Goal: Task Accomplishment & Management: Check status

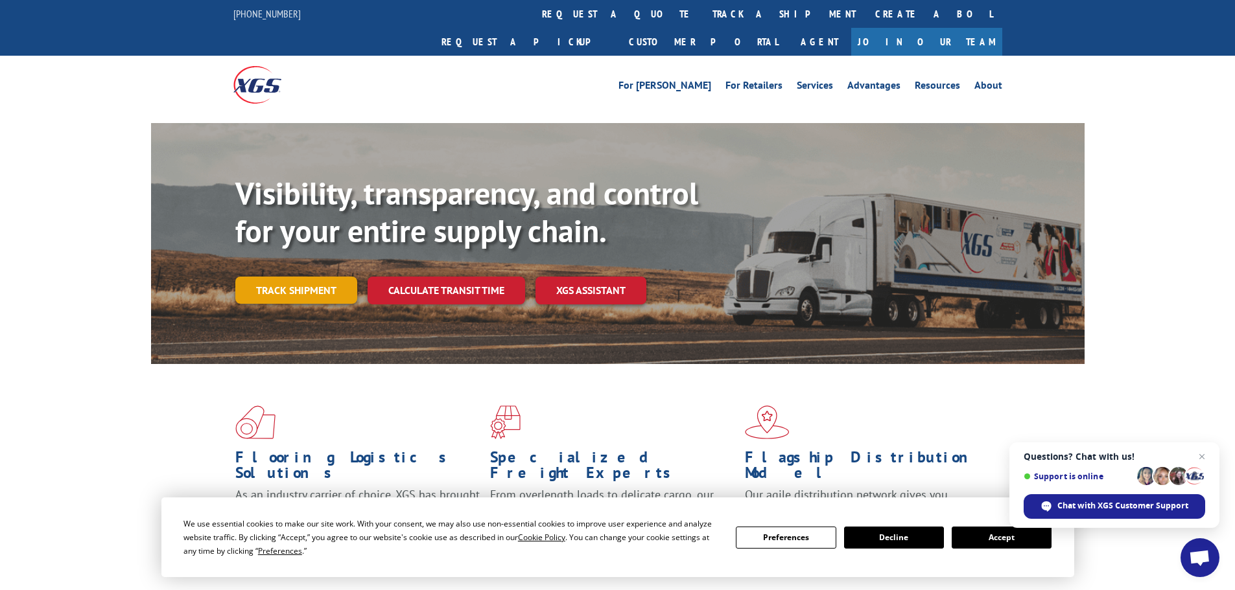
click at [311, 277] on link "Track shipment" at bounding box center [296, 290] width 122 height 27
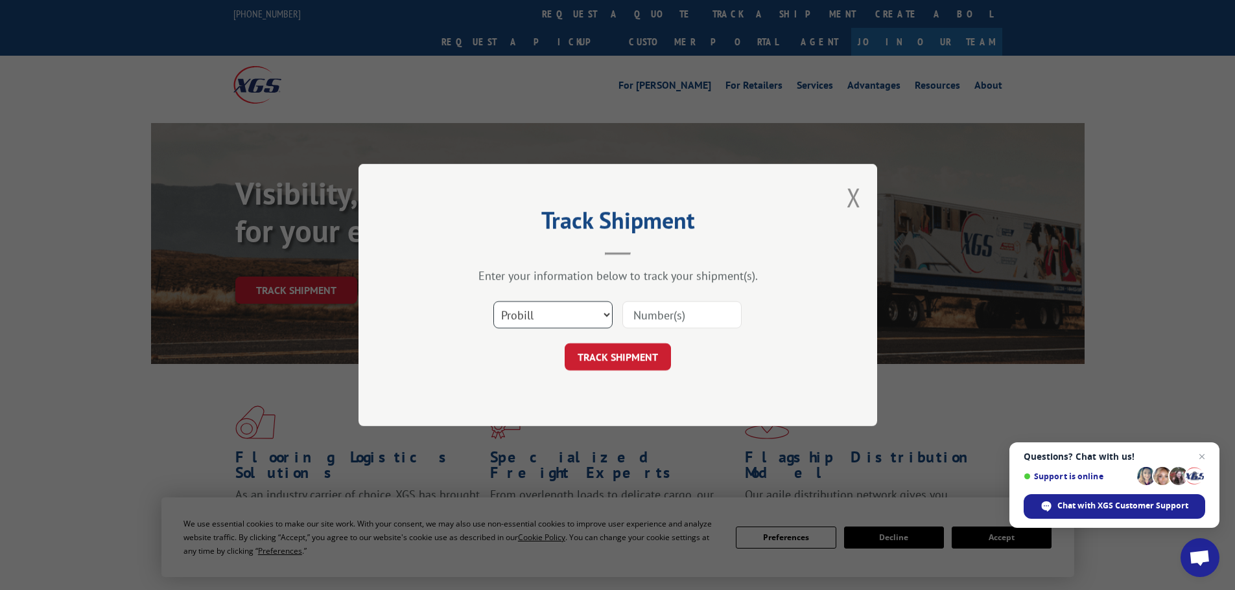
click at [538, 315] on select "Select category... Probill BOL PO" at bounding box center [552, 314] width 119 height 27
select select "po"
click at [493, 301] on select "Select category... Probill BOL PO" at bounding box center [552, 314] width 119 height 27
click at [638, 306] on input at bounding box center [681, 314] width 119 height 27
paste input "55530584"
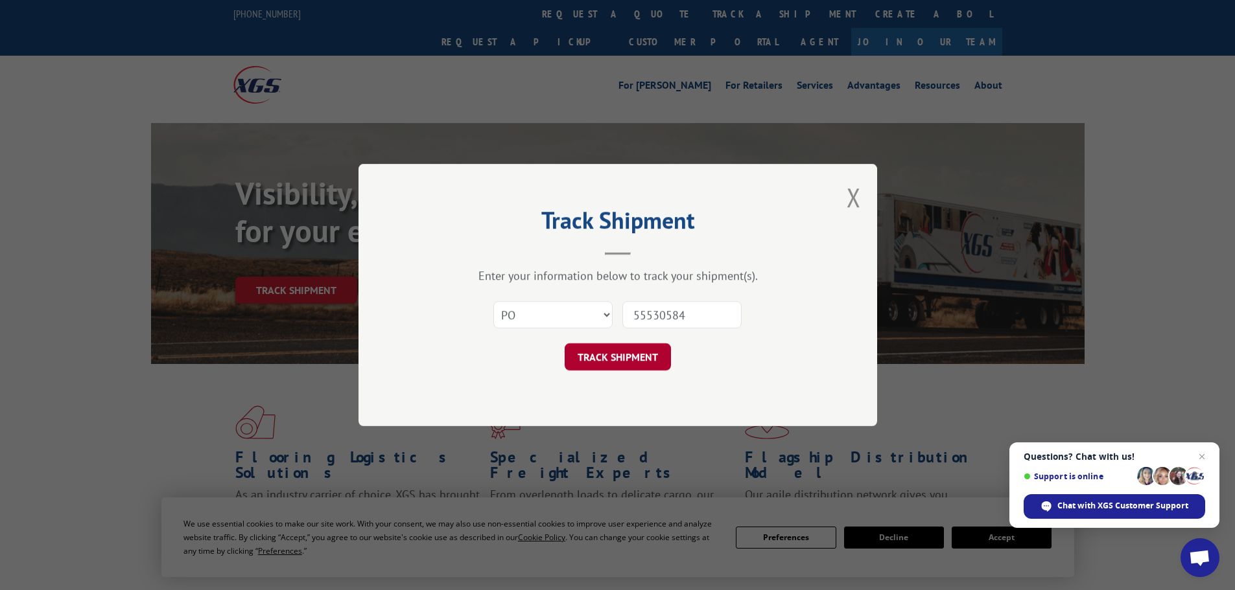
type input "55530584"
click at [640, 357] on button "TRACK SHIPMENT" at bounding box center [618, 357] width 106 height 27
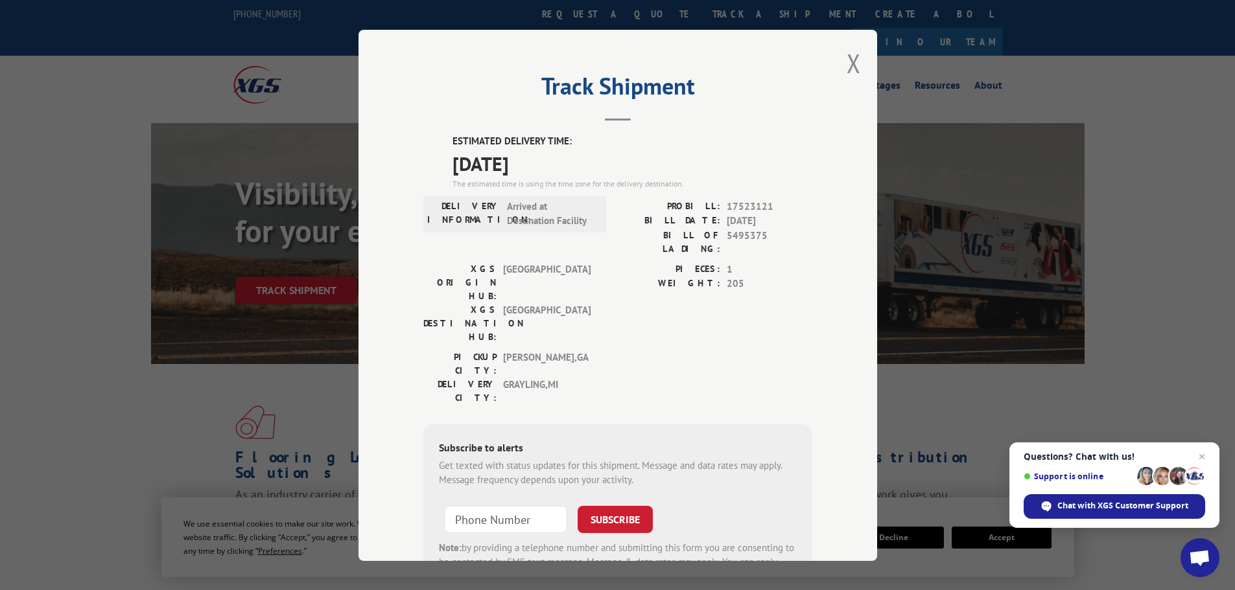
click at [860, 60] on div "Track Shipment ESTIMATED DELIVERY TIME: 10/08/2025 The estimated time is using …" at bounding box center [617, 295] width 519 height 531
click at [850, 61] on button "Close modal" at bounding box center [853, 63] width 14 height 34
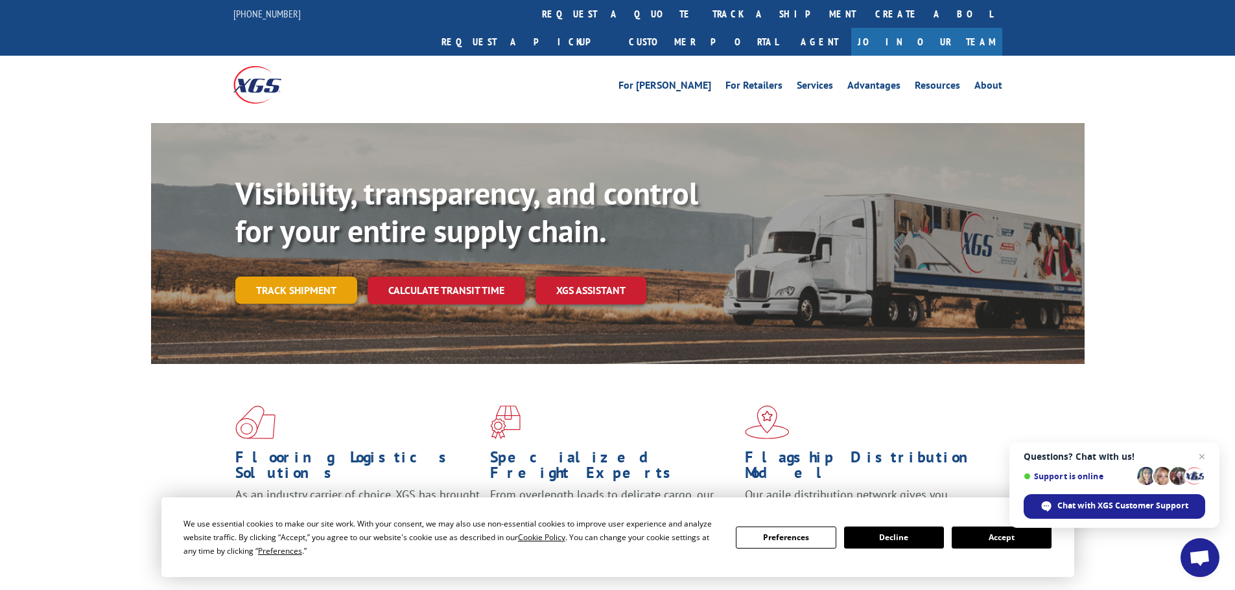
click at [284, 277] on link "Track shipment" at bounding box center [296, 290] width 122 height 27
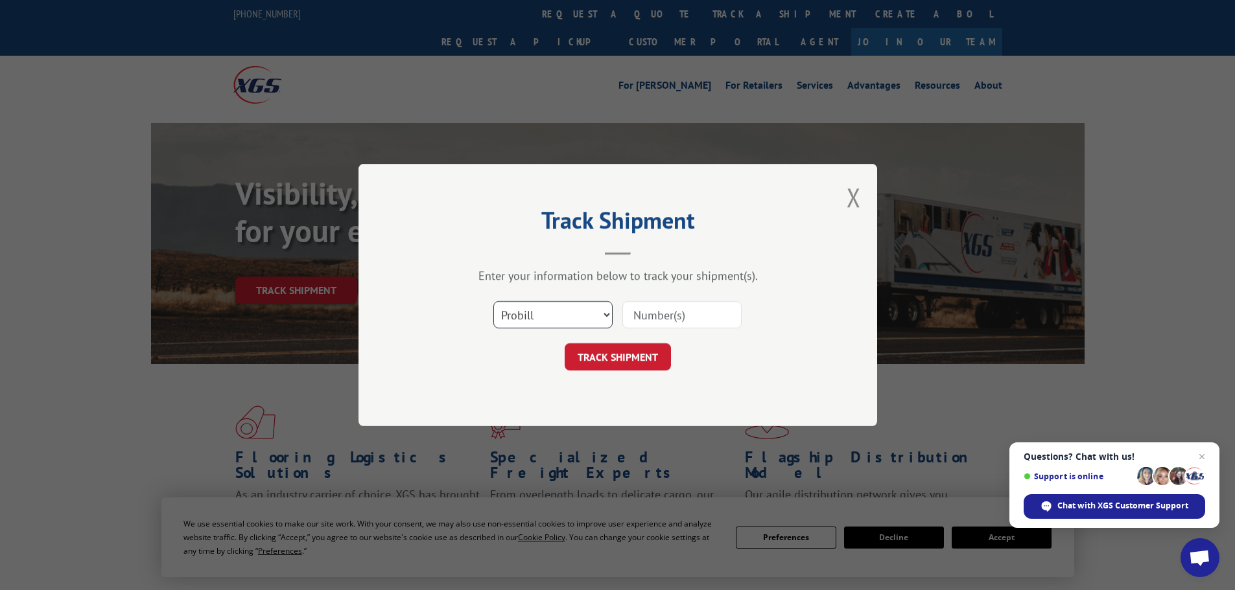
click at [566, 307] on select "Select category... Probill BOL PO" at bounding box center [552, 314] width 119 height 27
select select "po"
click at [493, 301] on select "Select category... Probill BOL PO" at bounding box center [552, 314] width 119 height 27
click at [684, 308] on input at bounding box center [681, 314] width 119 height 27
paste input "55530608"
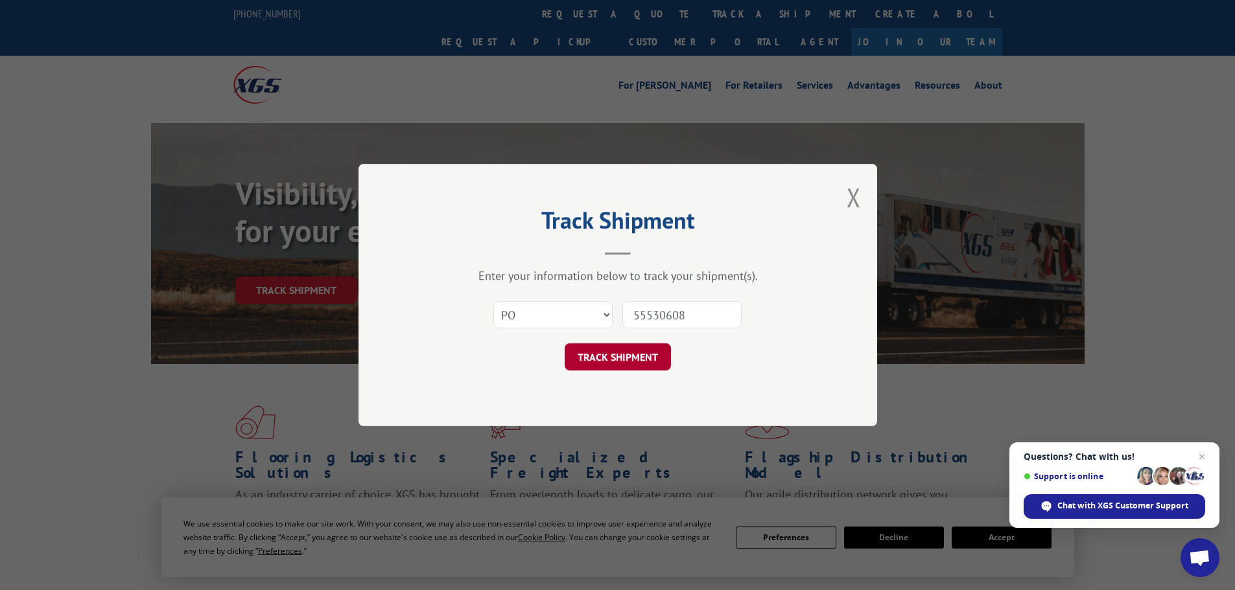
type input "55530608"
click at [622, 360] on button "TRACK SHIPMENT" at bounding box center [618, 357] width 106 height 27
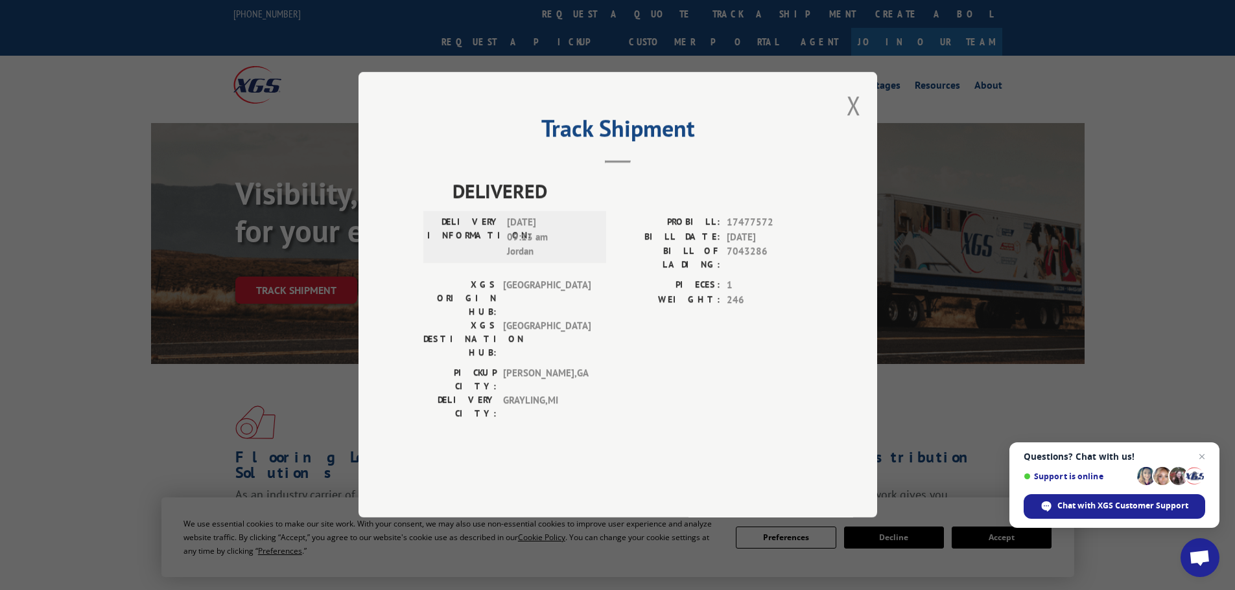
click at [865, 143] on div "Track Shipment DELIVERED DELIVERY INFORMATION: 10/02/2025 09:13 am Jordan PROBI…" at bounding box center [617, 295] width 519 height 446
click at [861, 145] on div "Track Shipment DELIVERED DELIVERY INFORMATION: 10/02/2025 09:13 am Jordan PROBI…" at bounding box center [617, 295] width 519 height 446
click at [856, 122] on button "Close modal" at bounding box center [853, 105] width 14 height 34
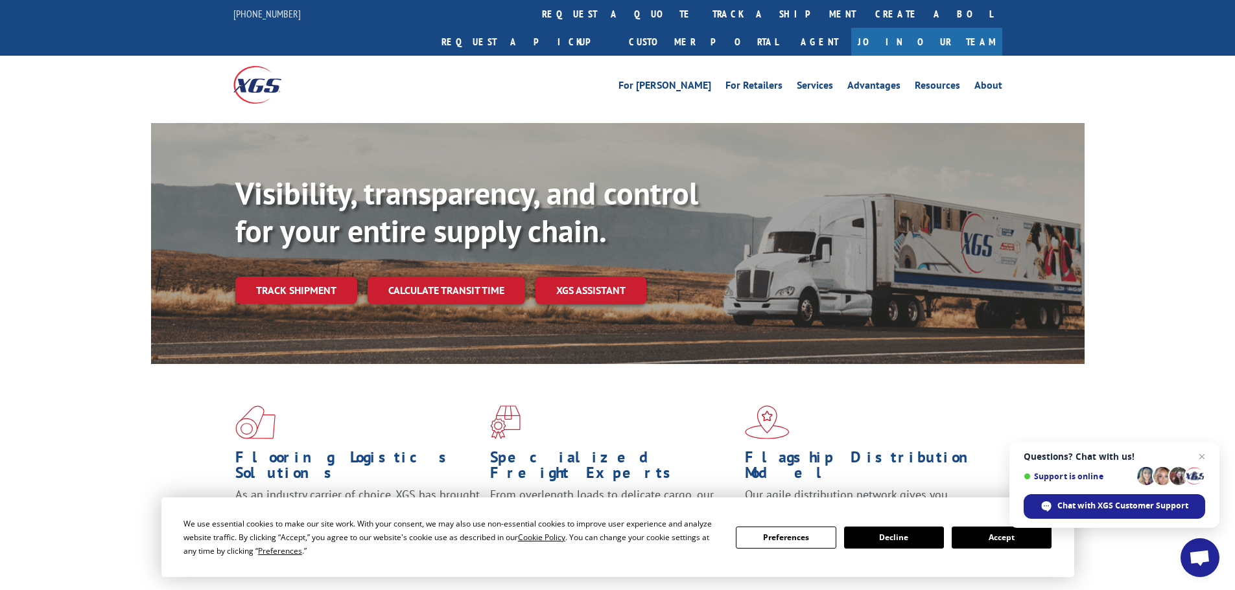
click at [266, 238] on div "Visibility, transparency, and control for your entire supply chain. Track shipm…" at bounding box center [659, 265] width 849 height 181
click at [268, 277] on link "Track shipment" at bounding box center [296, 290] width 122 height 27
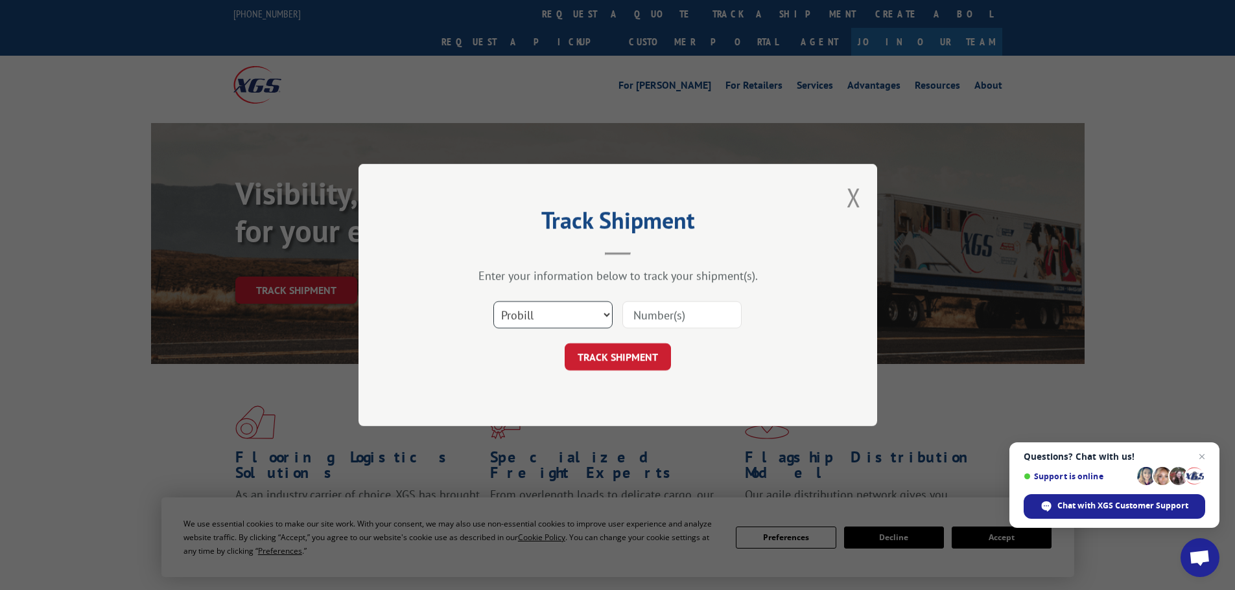
click at [535, 315] on select "Select category... Probill BOL PO" at bounding box center [552, 314] width 119 height 27
select select "po"
click at [493, 301] on select "Select category... Probill BOL PO" at bounding box center [552, 314] width 119 height 27
click at [644, 322] on input at bounding box center [681, 314] width 119 height 27
paste input "55530347"
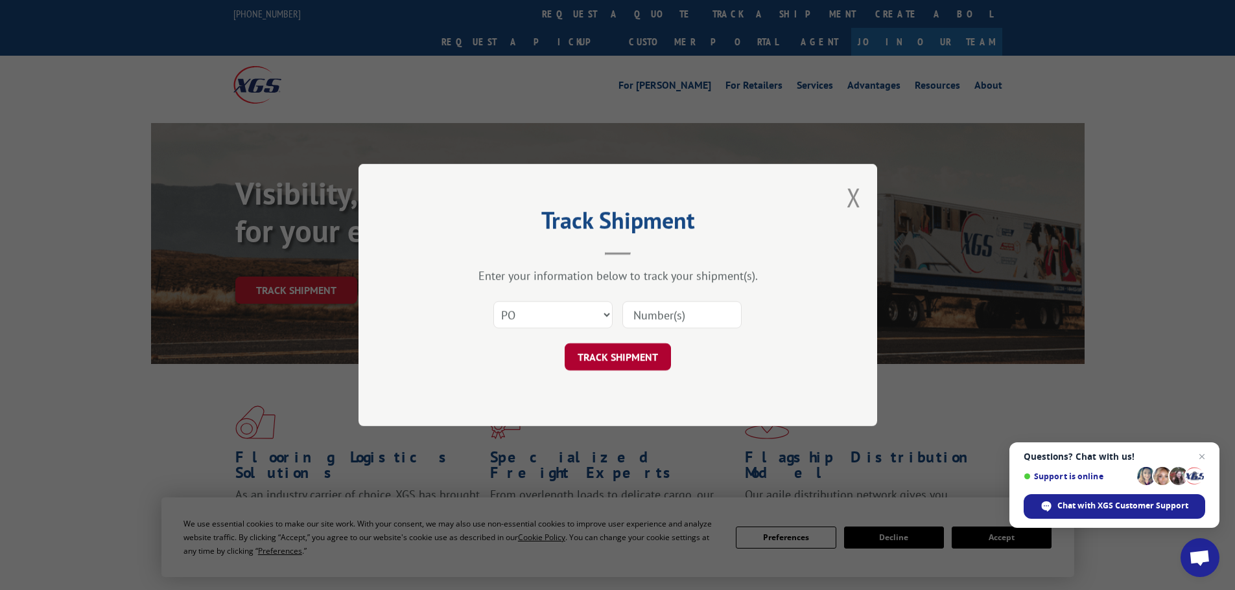
type input "55530347"
click at [616, 351] on button "TRACK SHIPMENT" at bounding box center [618, 357] width 106 height 27
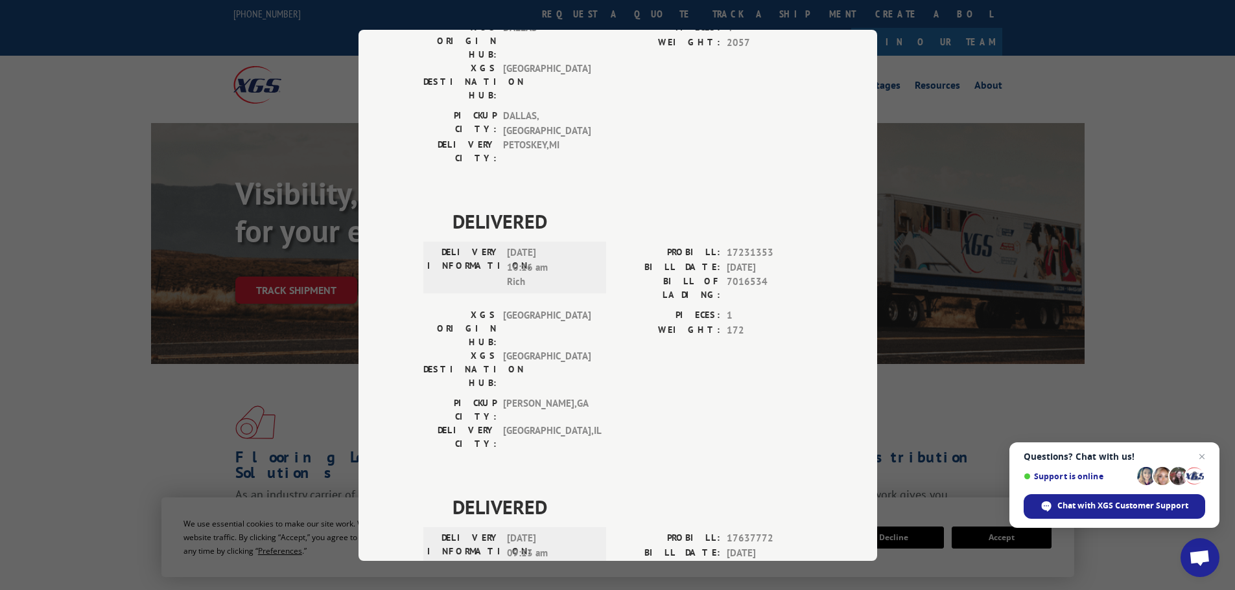
scroll to position [264, 0]
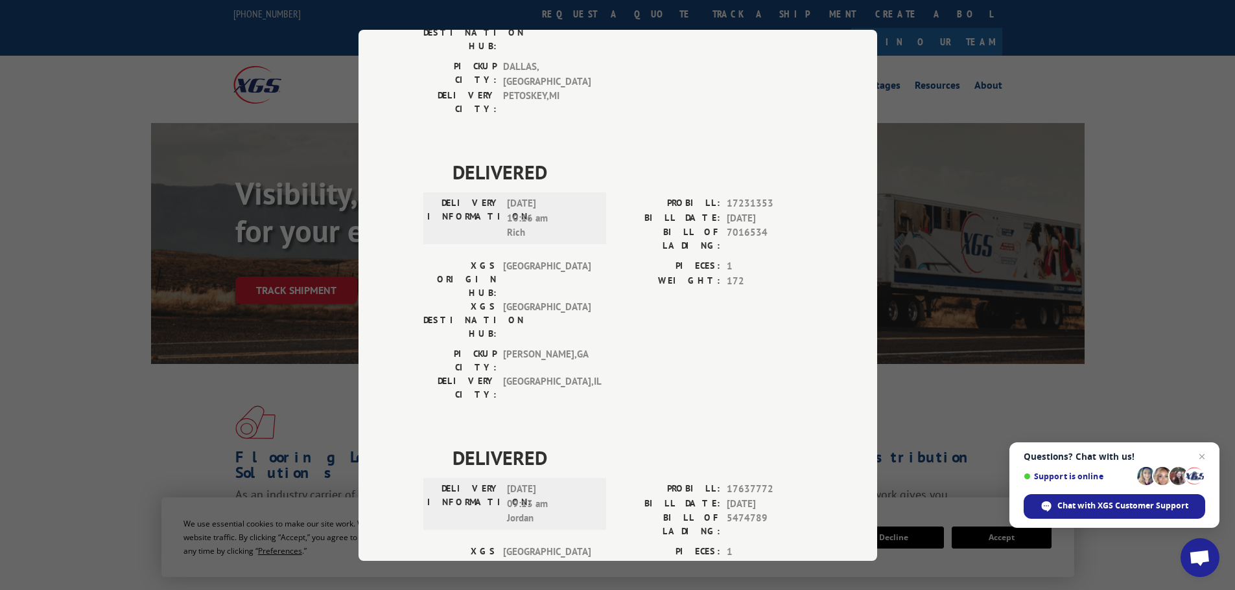
click at [975, 102] on div "Track Shipment DELIVERED DELIVERY INFORMATION: 02/04/2021 10:06 am Sal PROBILL:…" at bounding box center [617, 295] width 1235 height 590
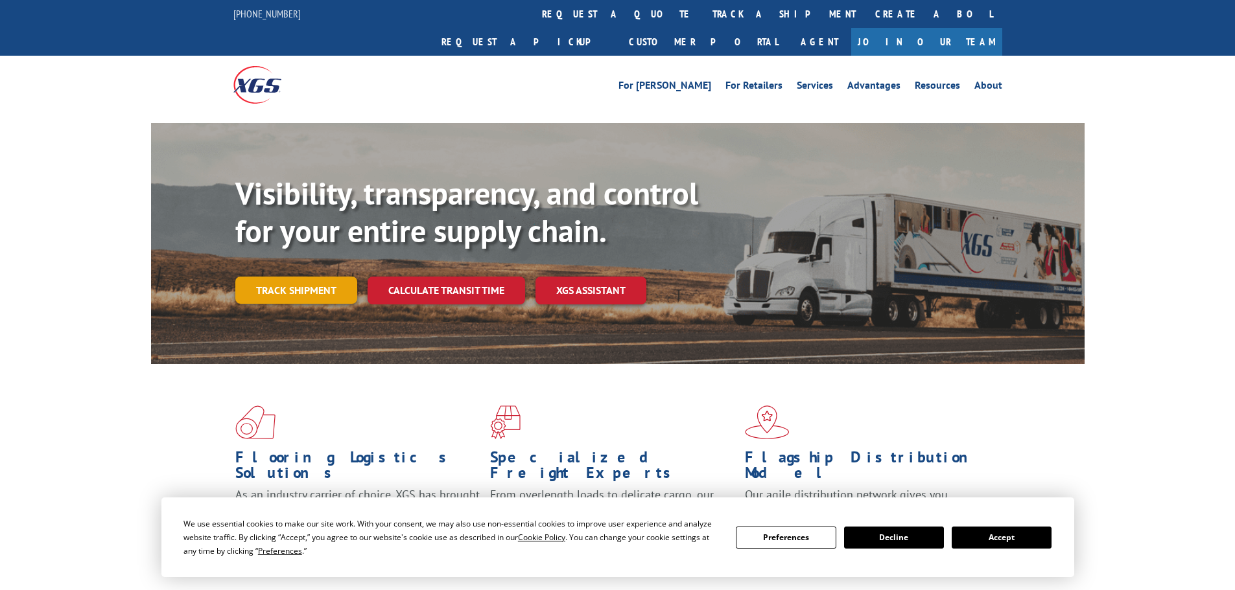
click at [305, 277] on link "Track shipment" at bounding box center [296, 290] width 122 height 27
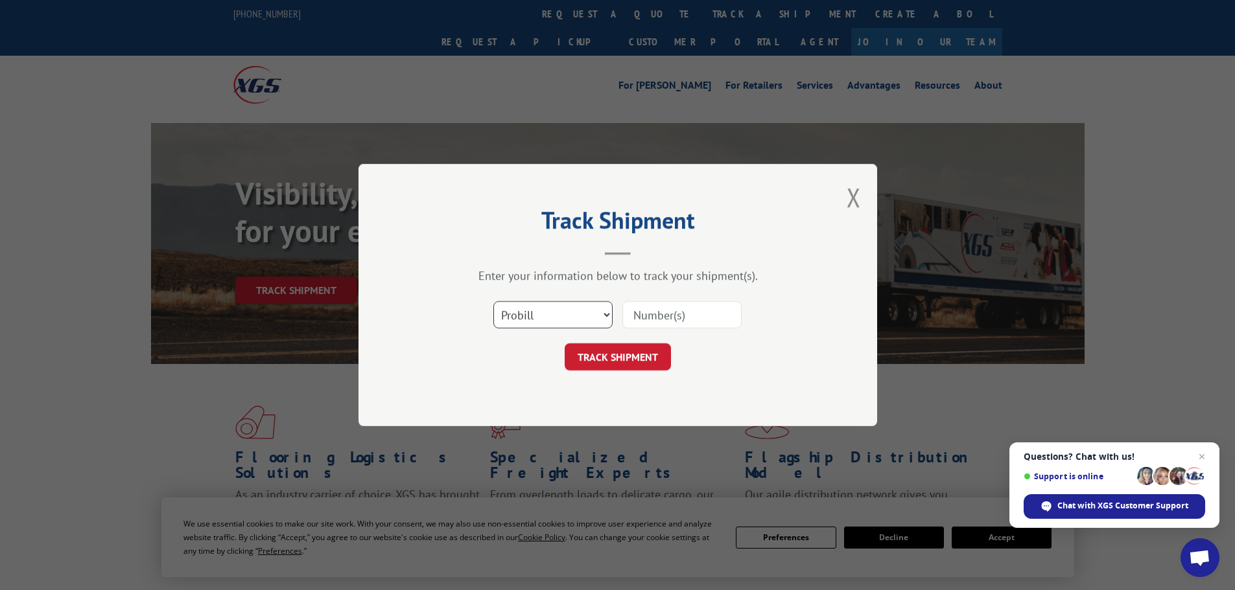
click at [520, 309] on select "Select category... Probill BOL PO" at bounding box center [552, 314] width 119 height 27
select select "po"
click at [493, 301] on select "Select category... Probill BOL PO" at bounding box center [552, 314] width 119 height 27
click at [640, 318] on input at bounding box center [681, 314] width 119 height 27
paste input "55530608"
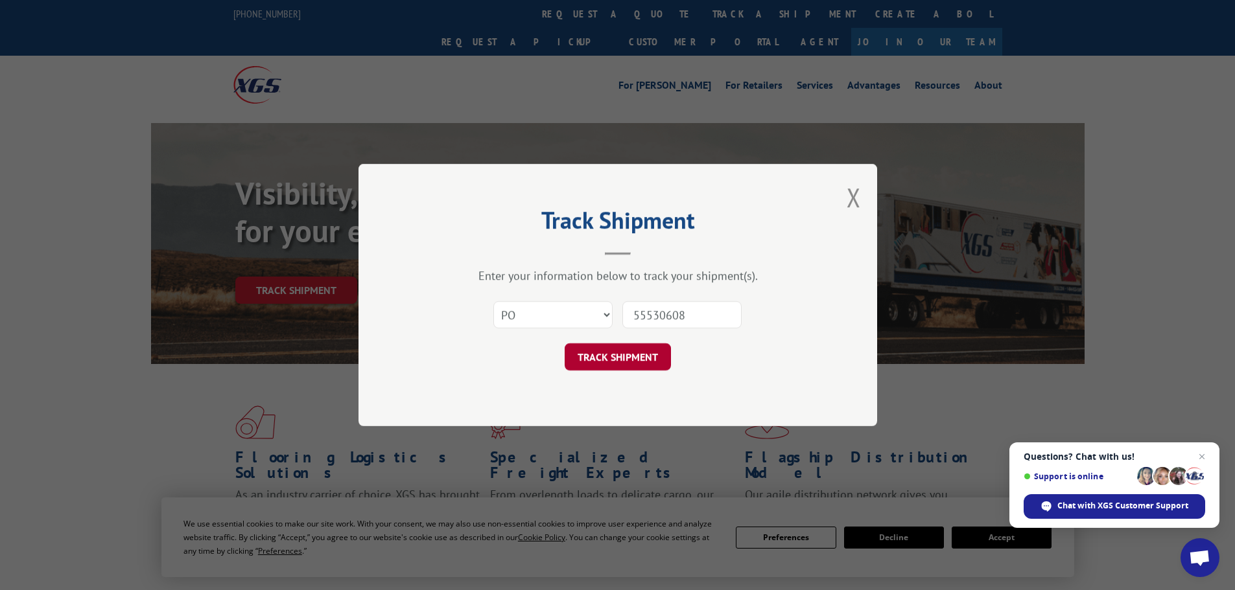
type input "55530608"
click at [629, 346] on button "TRACK SHIPMENT" at bounding box center [618, 357] width 106 height 27
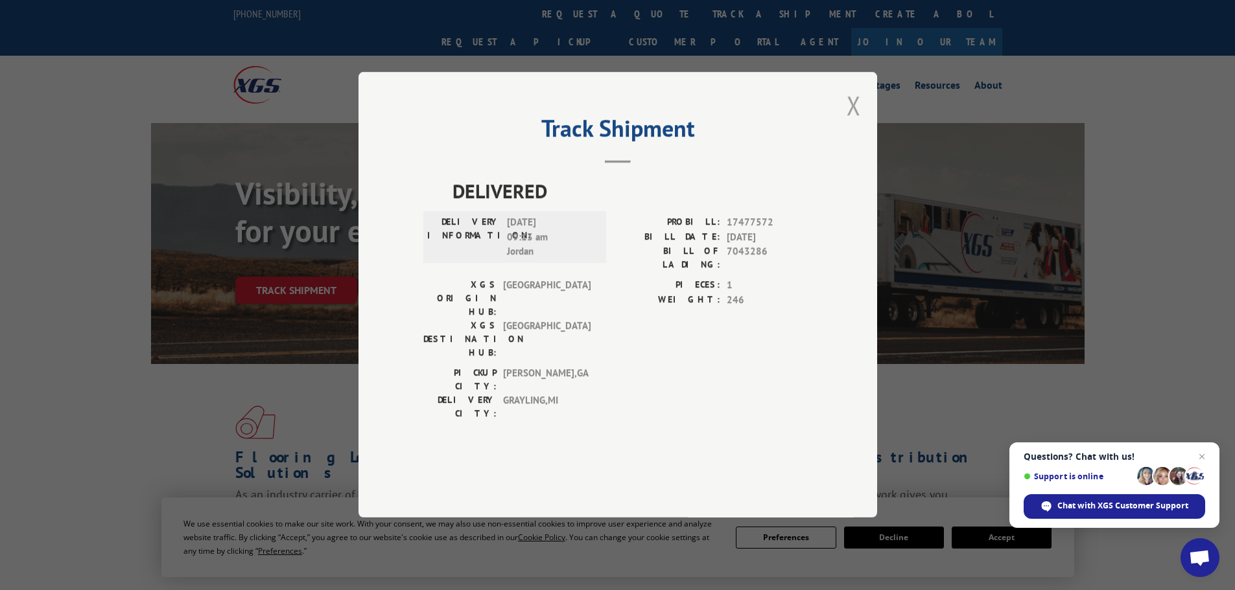
click at [859, 122] on button "Close modal" at bounding box center [853, 105] width 14 height 34
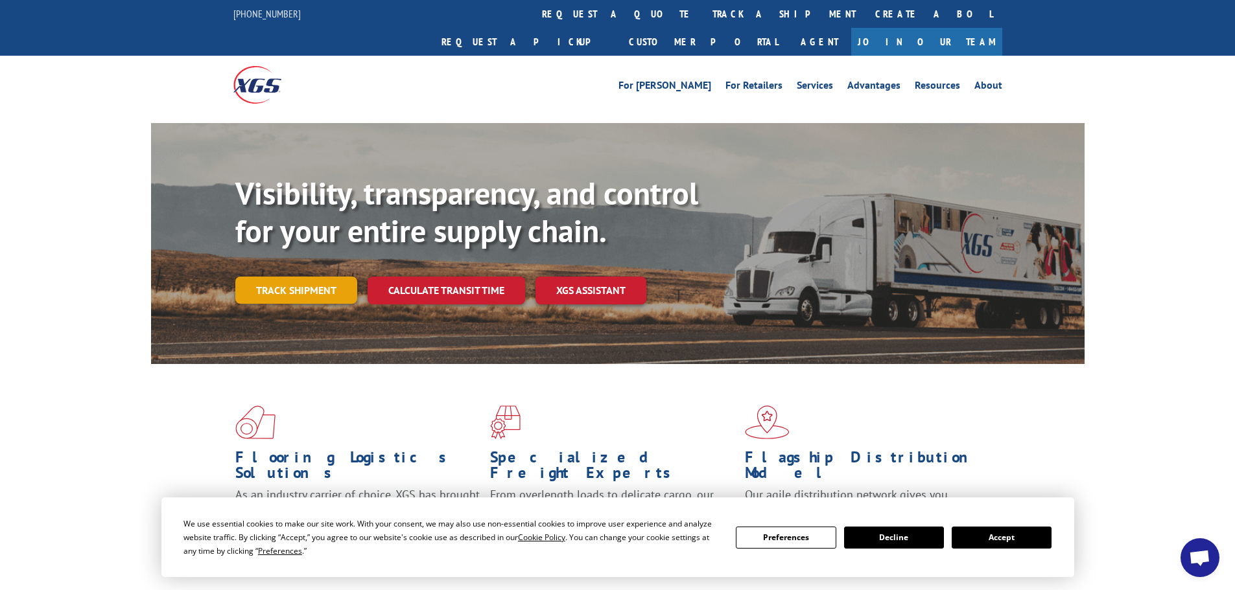
click at [273, 277] on link "Track shipment" at bounding box center [296, 290] width 122 height 27
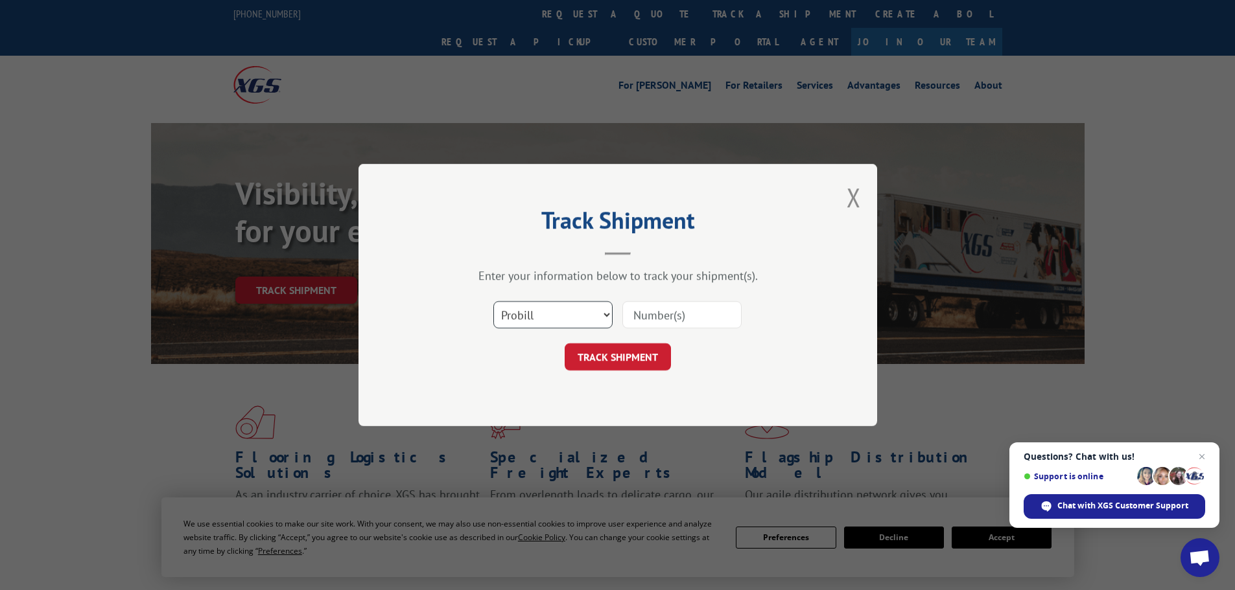
click at [554, 301] on select "Select category... Probill BOL PO" at bounding box center [552, 314] width 119 height 27
select select "po"
click at [493, 301] on select "Select category... Probill BOL PO" at bounding box center [552, 314] width 119 height 27
click at [695, 318] on input at bounding box center [681, 314] width 119 height 27
paste input "55530614"
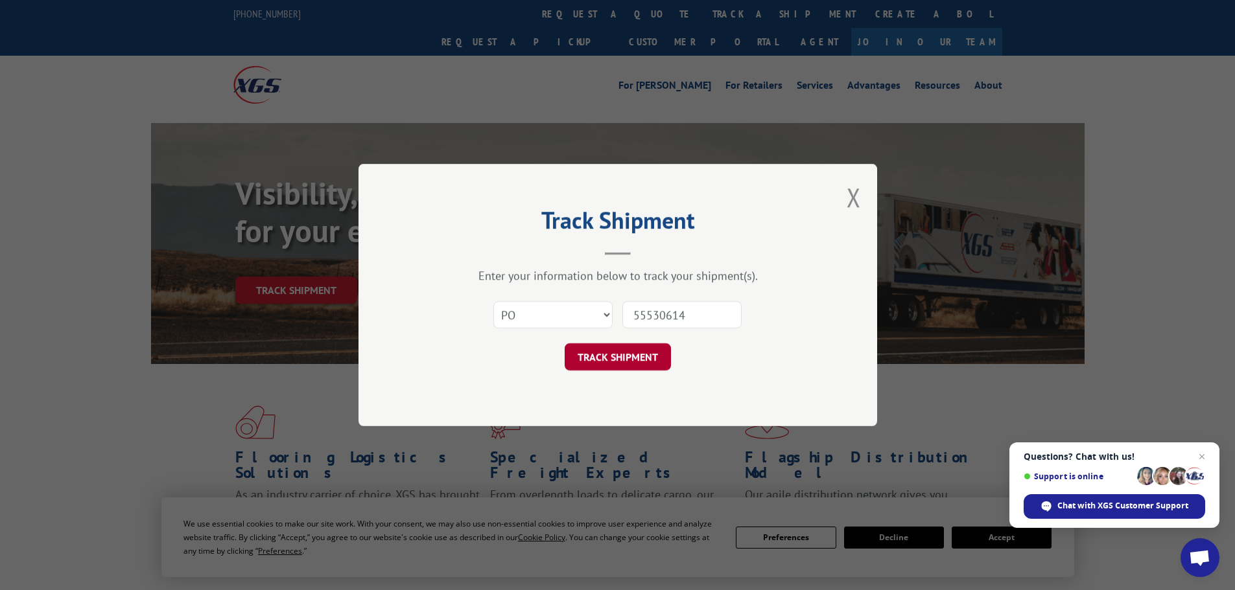
type input "55530614"
click at [640, 353] on button "TRACK SHIPMENT" at bounding box center [618, 357] width 106 height 27
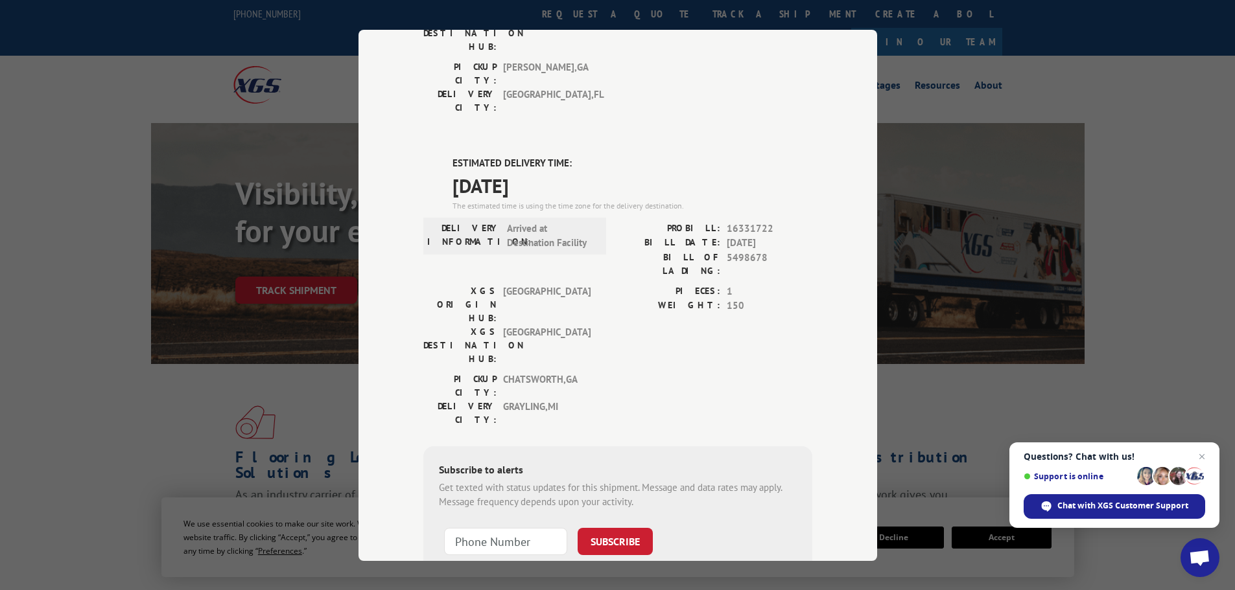
scroll to position [69, 0]
